Goal: Find contact information: Obtain details needed to contact an individual or organization

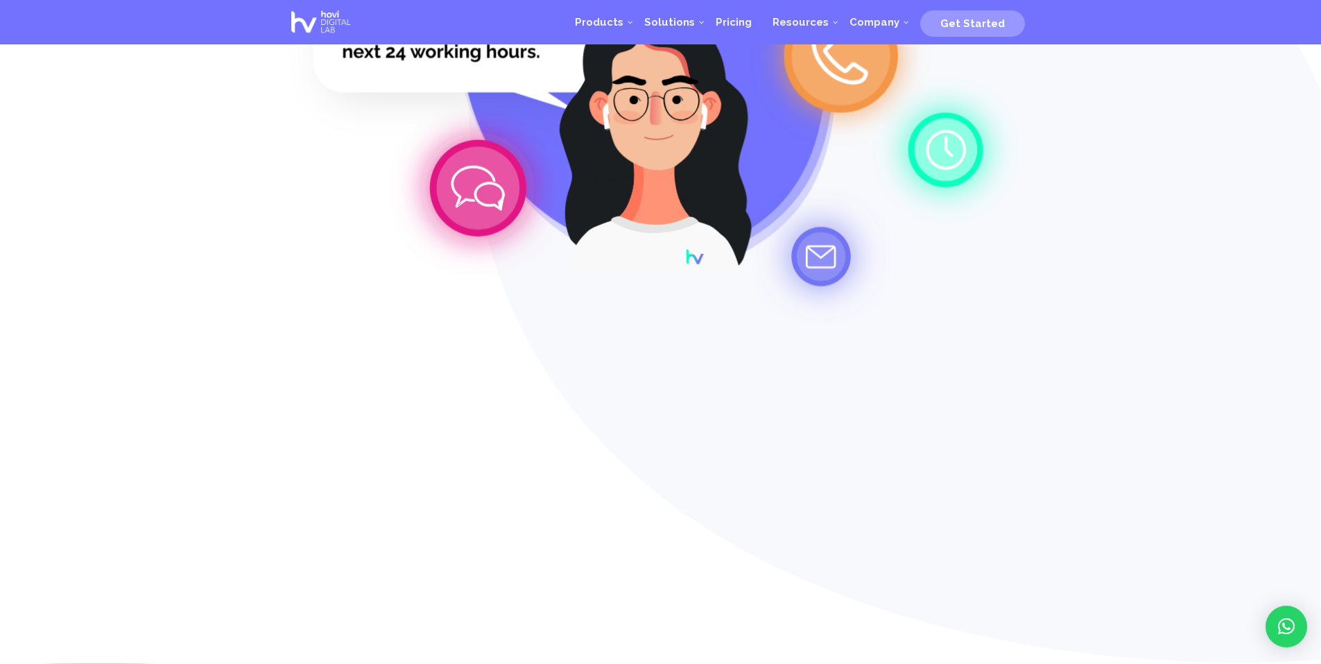
scroll to position [222, 0]
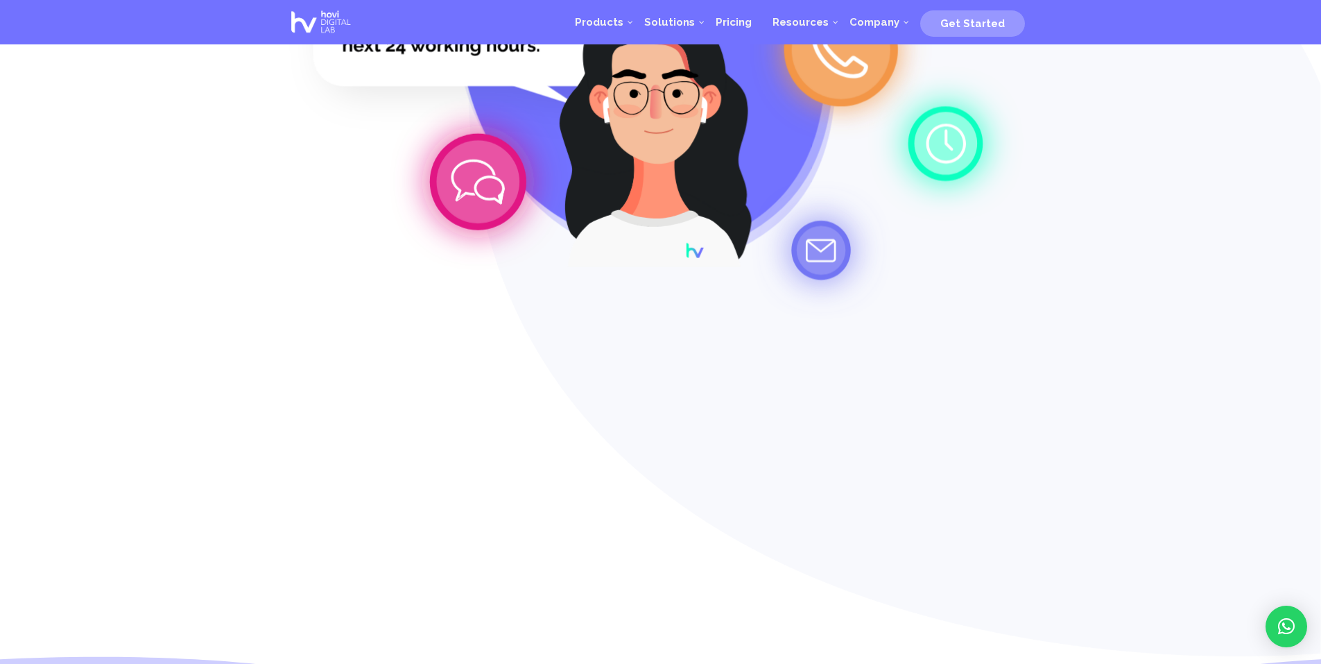
click at [843, 91] on circle at bounding box center [841, 49] width 98 height 98
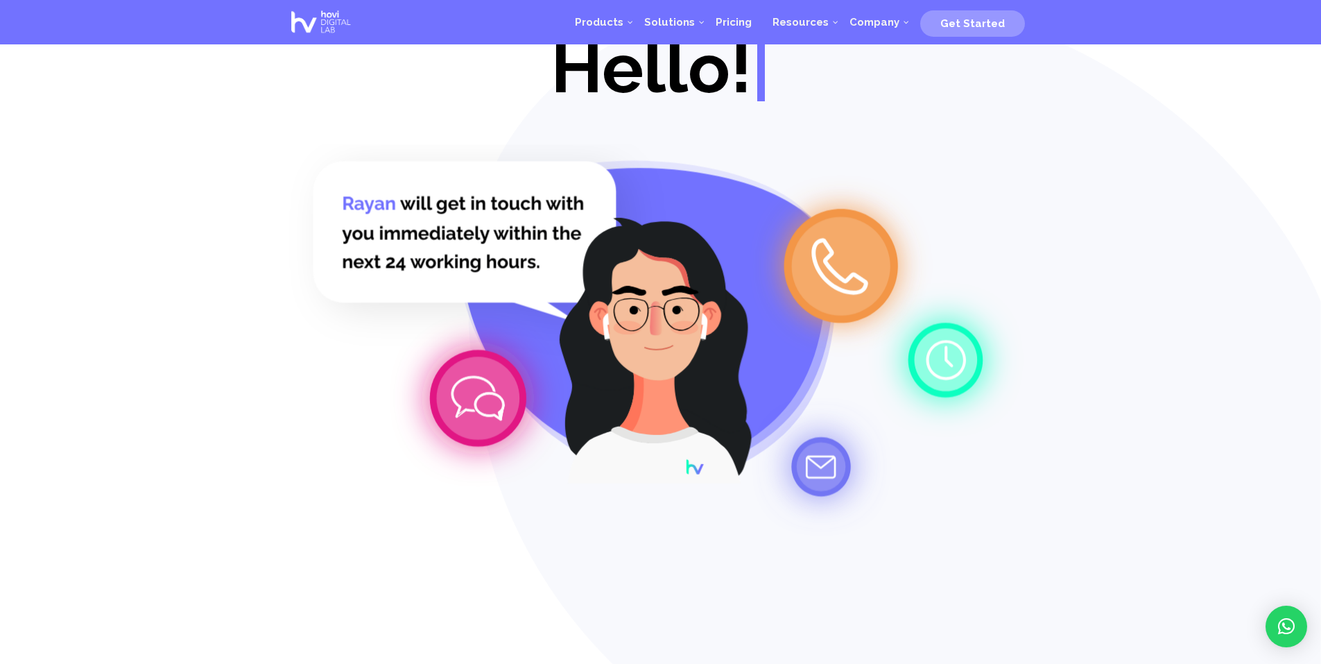
scroll to position [0, 0]
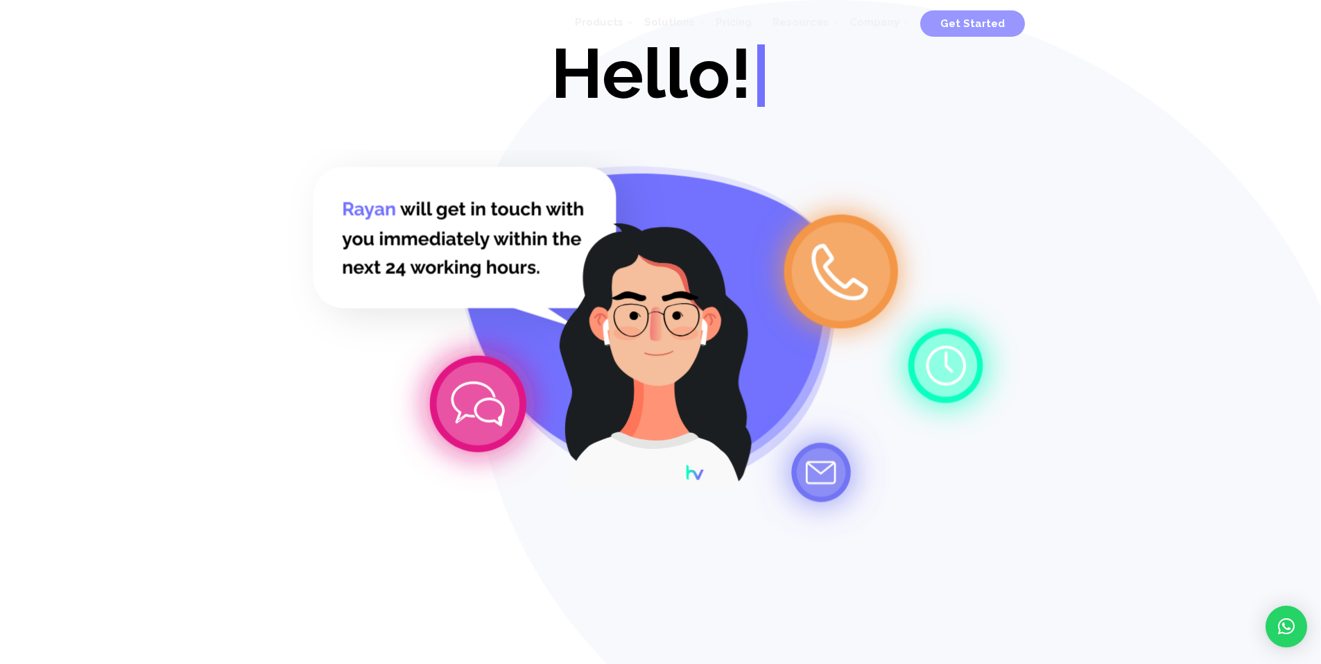
click at [846, 272] on circle at bounding box center [841, 271] width 98 height 98
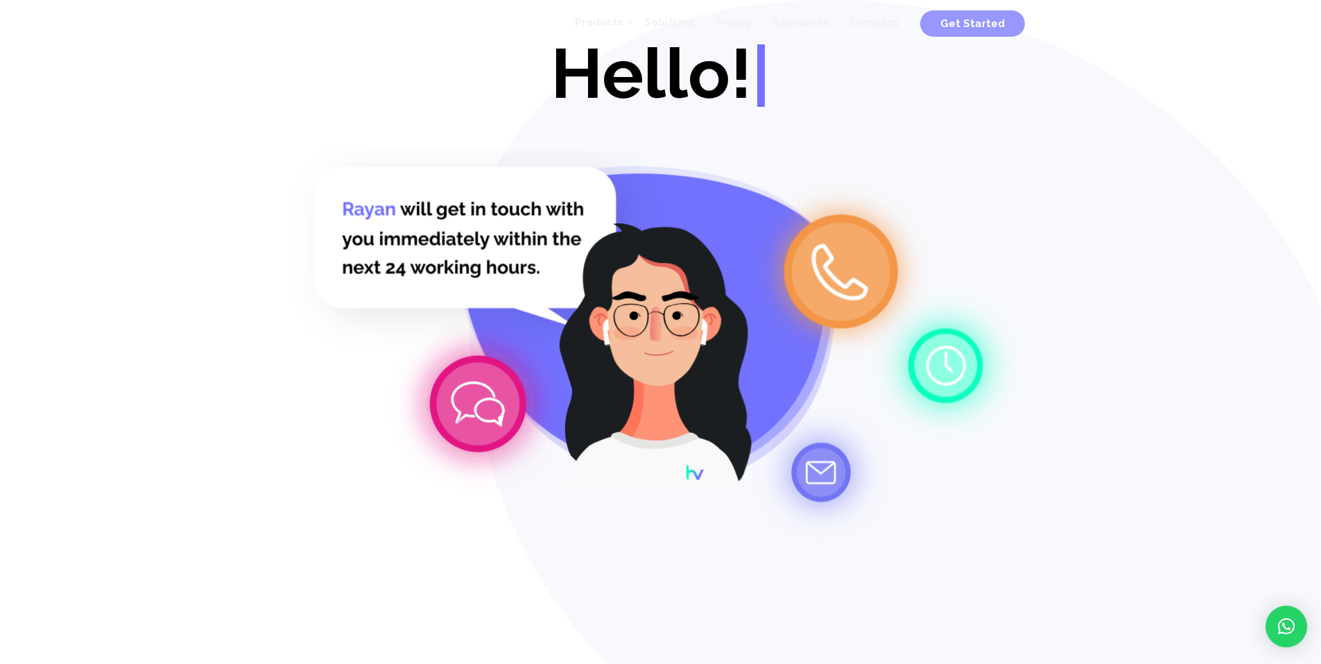
click at [846, 272] on circle at bounding box center [841, 271] width 98 height 98
click at [829, 265] on icon at bounding box center [840, 271] width 57 height 57
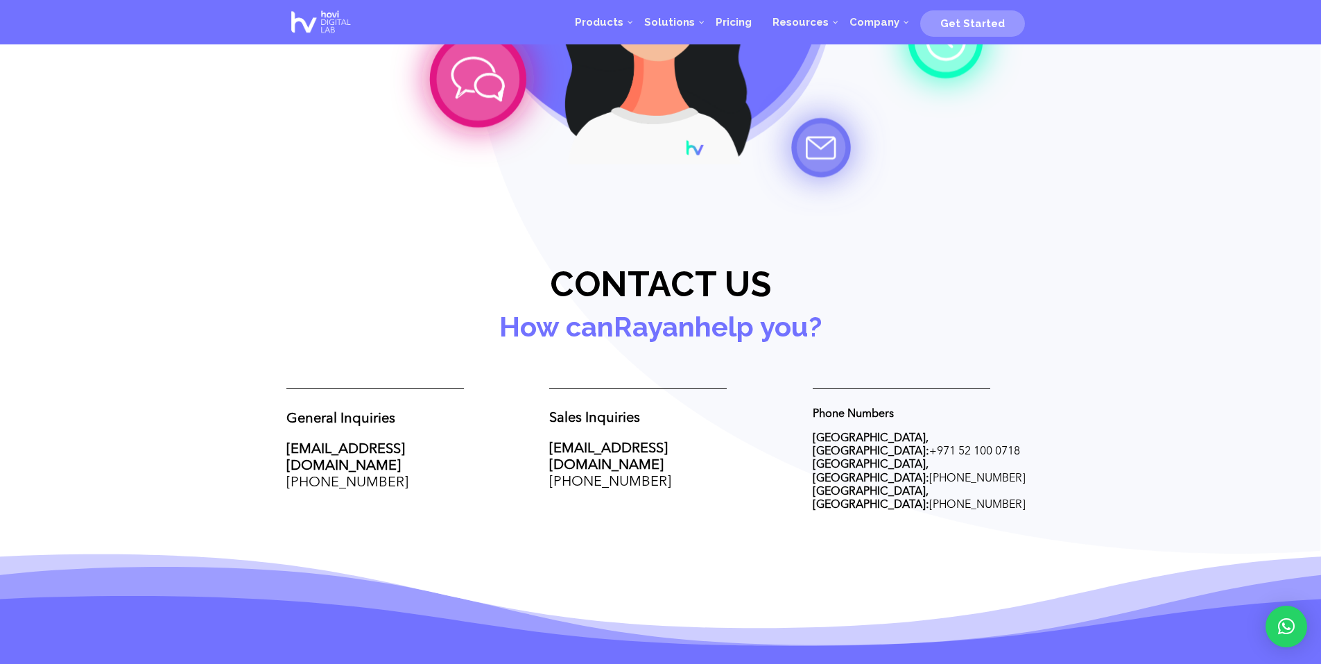
scroll to position [333, 0]
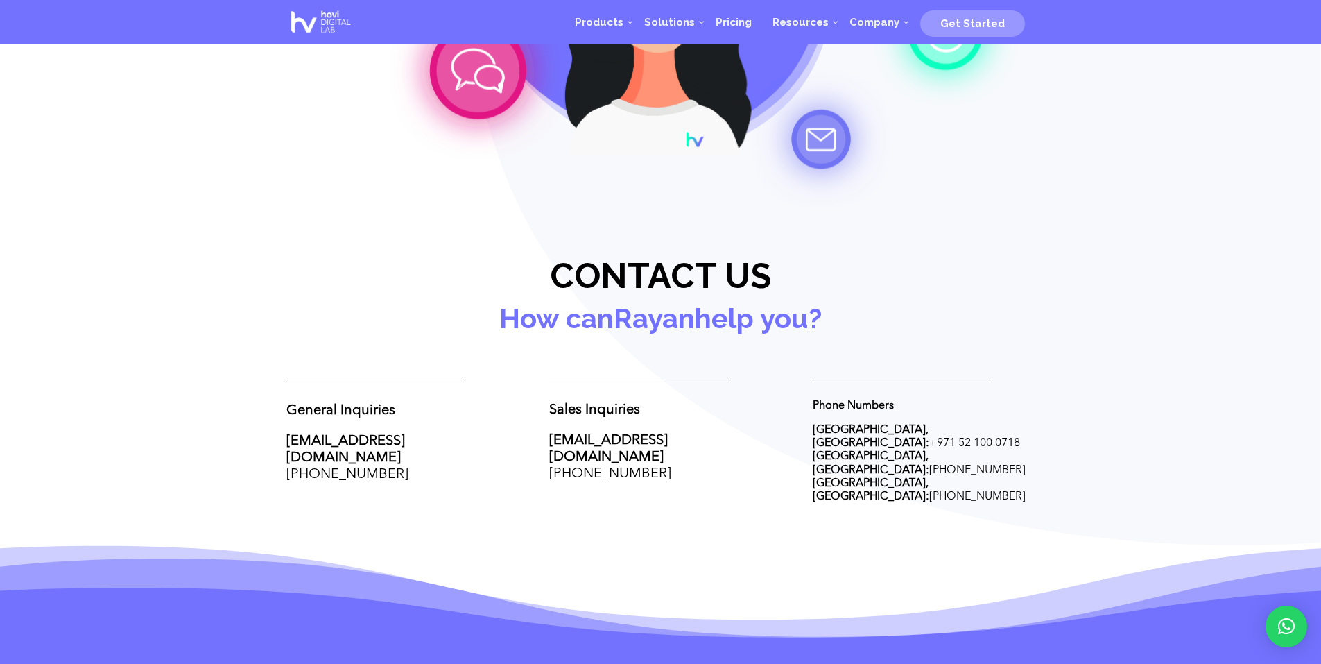
drag, startPoint x: 397, startPoint y: 456, endPoint x: 282, endPoint y: 461, distance: 115.2
click at [282, 461] on div "Hello! Hello! | Hovify Your Company. Contact Us Today!" at bounding box center [660, 106] width 1321 height 878
click at [618, 499] on div "Hello! Hello! | Hovify Your Company. Contact Us Today!" at bounding box center [660, 106] width 1321 height 878
drag, startPoint x: 878, startPoint y: 428, endPoint x: 1007, endPoint y: 428, distance: 128.3
click at [1007, 428] on p "Dubai, UAE: + 971 52 100 0718 Dublin, Ireland: +1 203 457 6567 Beirut, Lebanon:…" at bounding box center [924, 464] width 222 height 80
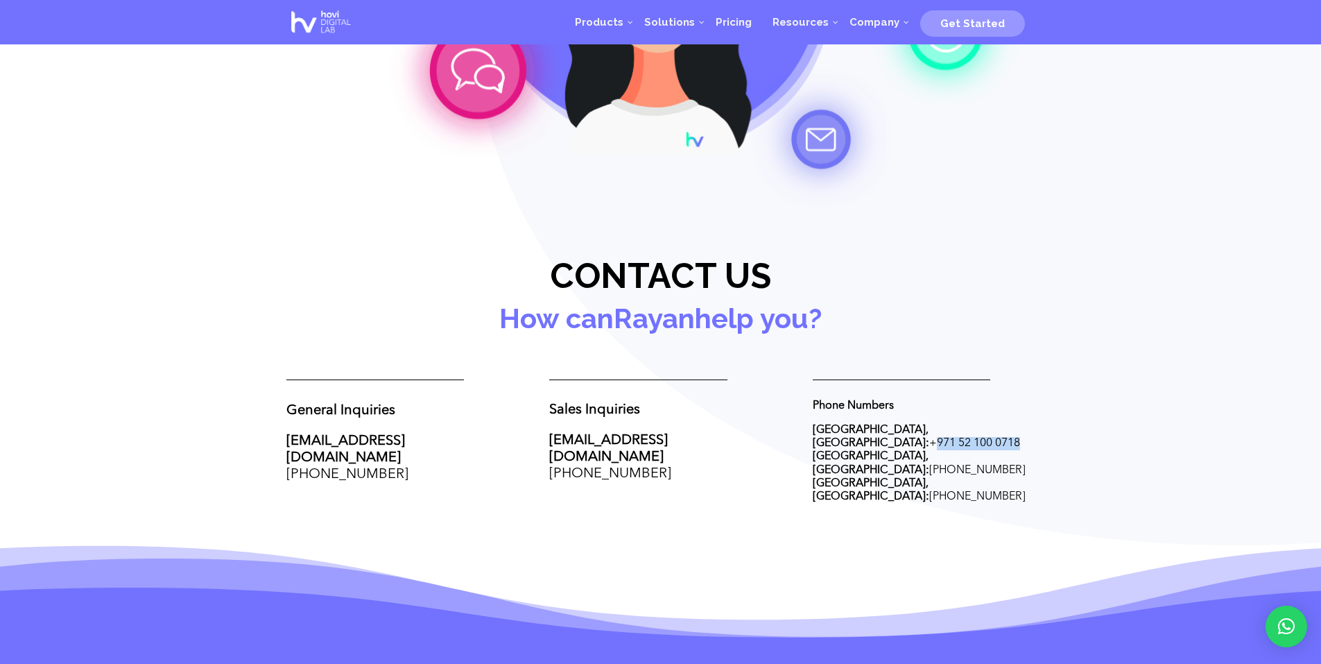
copy p "+ 971 52 100 0718"
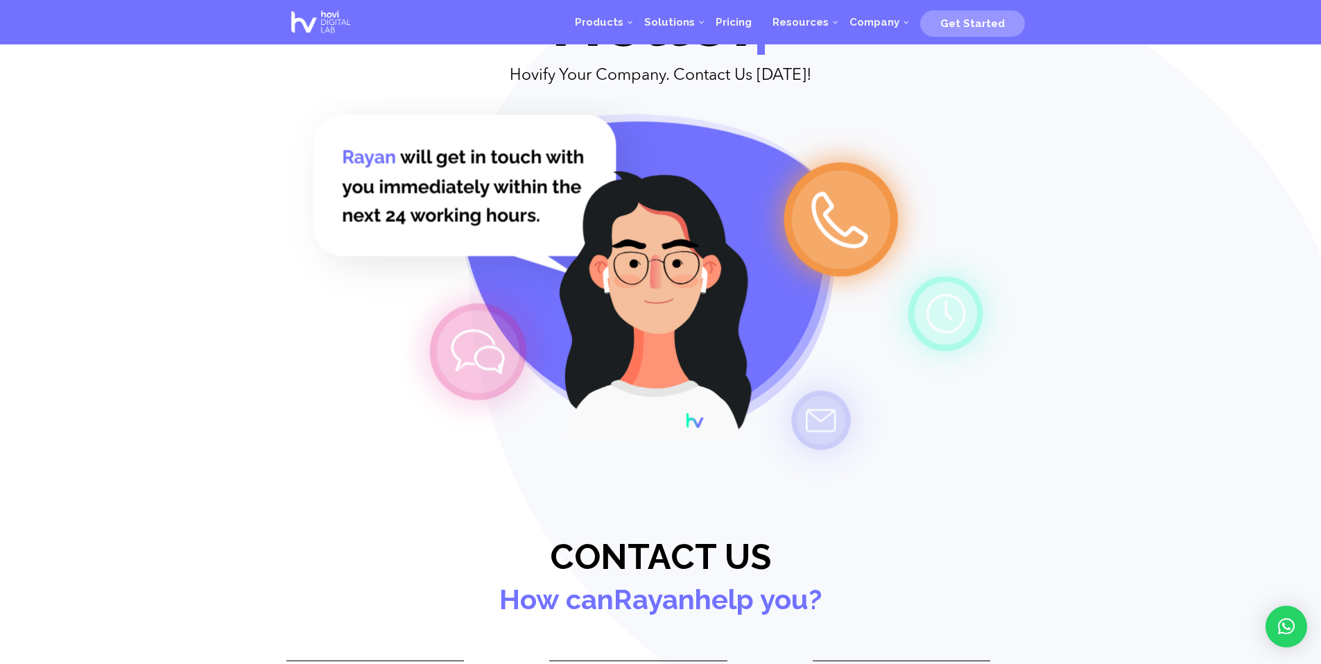
scroll to position [50, 0]
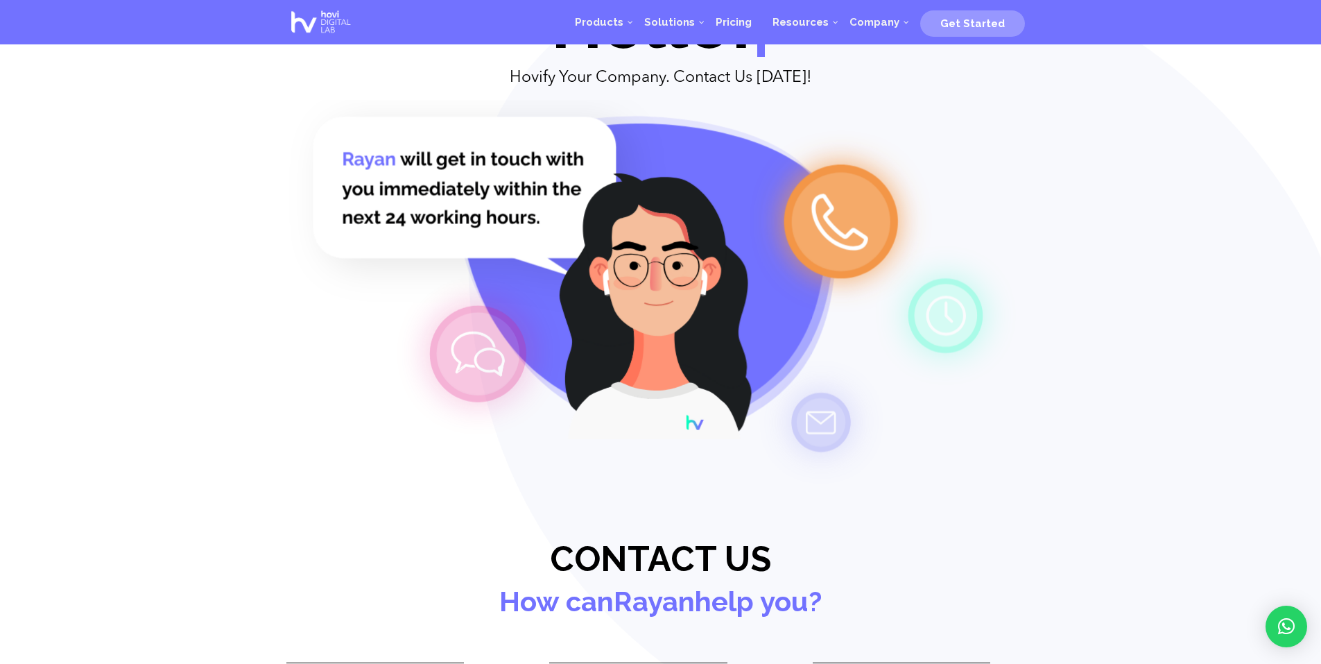
click at [854, 209] on circle at bounding box center [841, 221] width 98 height 98
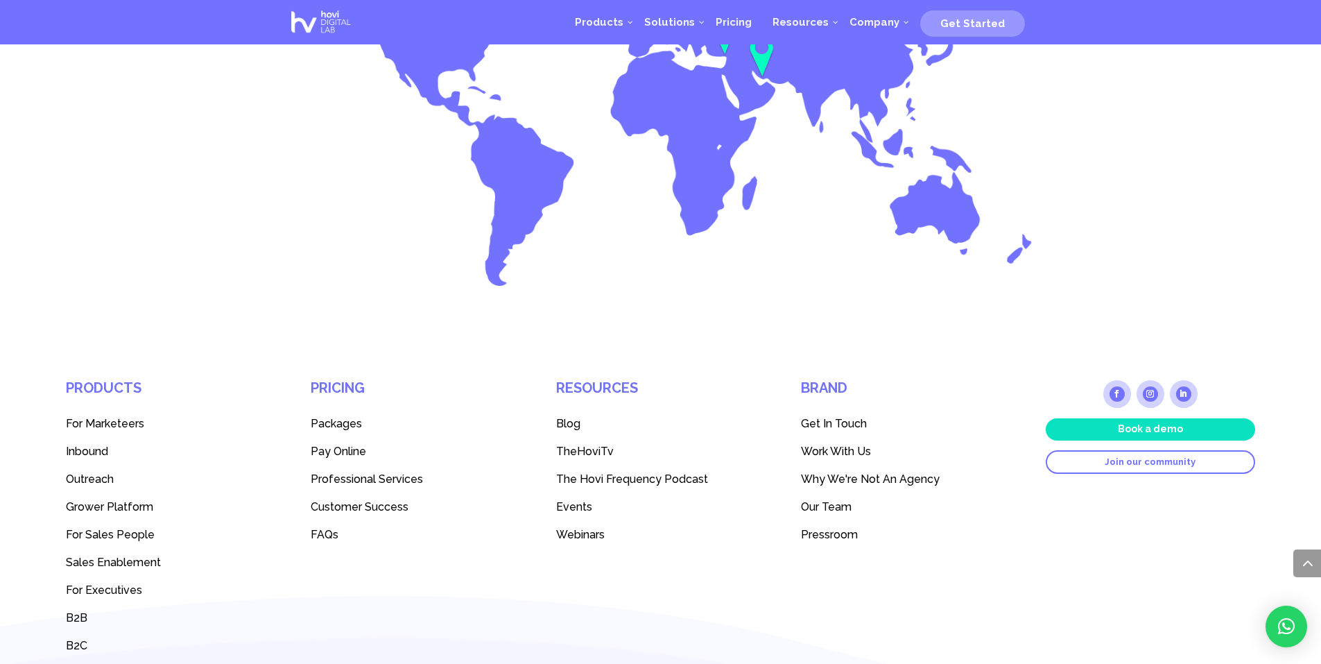
scroll to position [1769, 0]
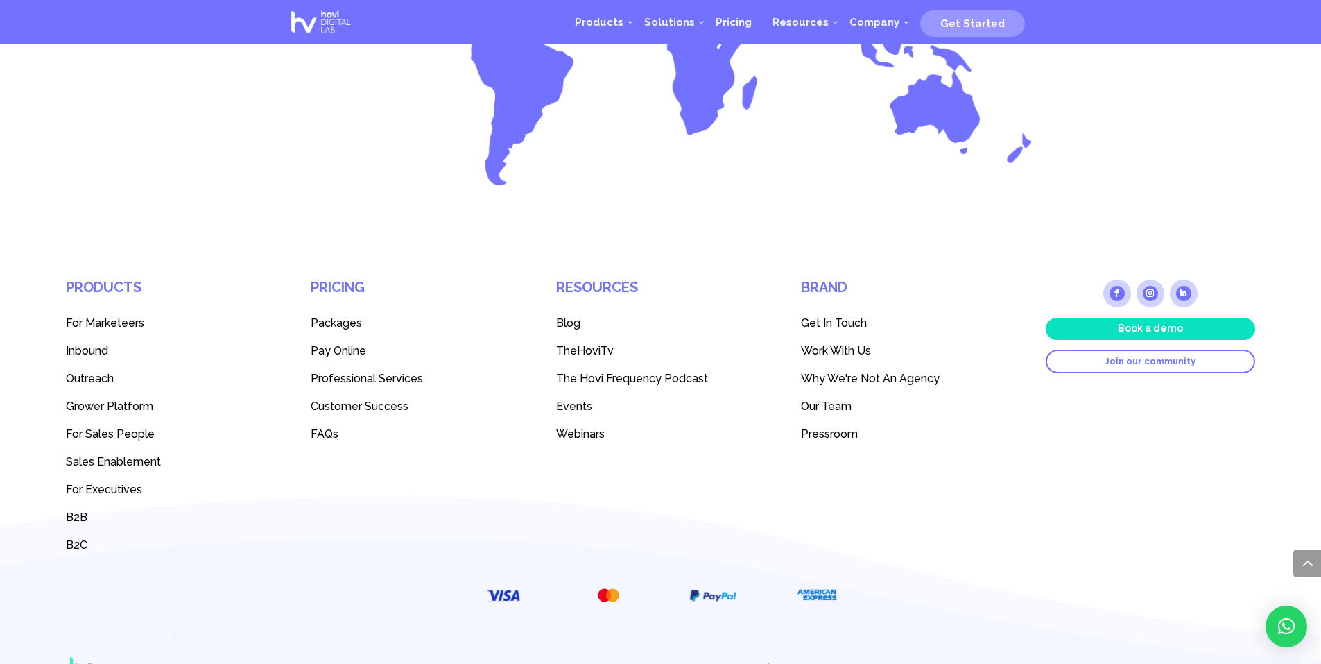
click at [866, 316] on span "Get In Touch" at bounding box center [905, 322] width 209 height 13
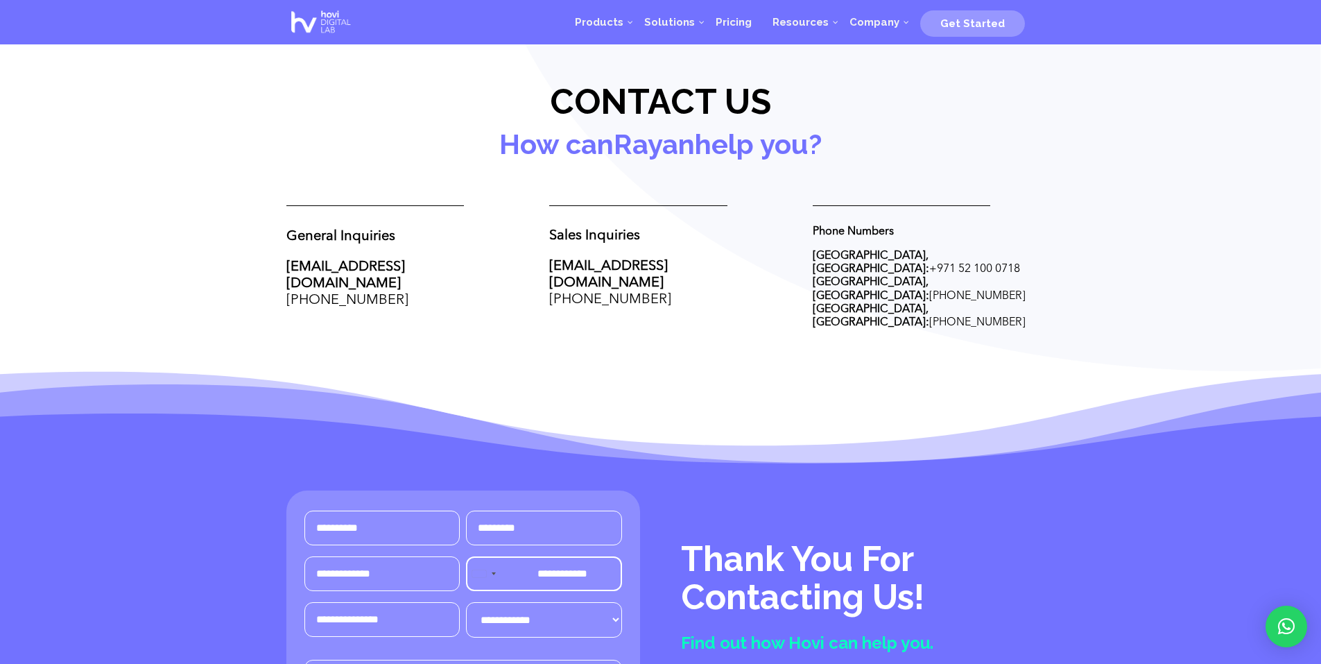
scroll to position [494, 0]
